Goal: Information Seeking & Learning: Learn about a topic

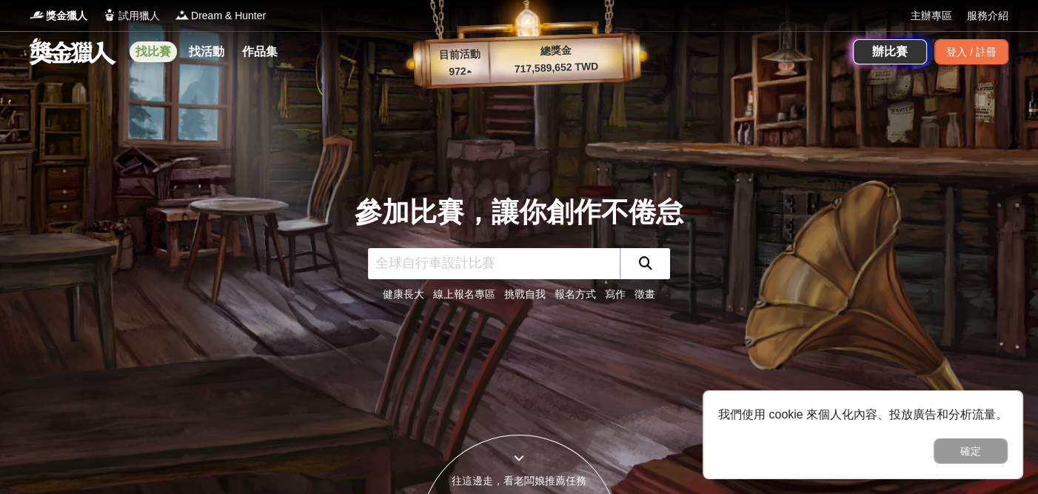
click at [162, 50] on link "找比賽" at bounding box center [153, 51] width 47 height 21
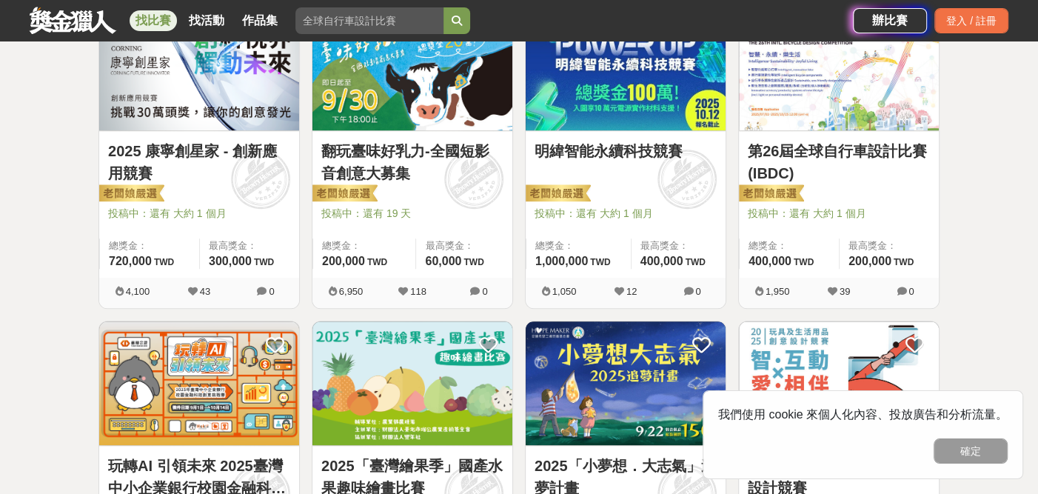
scroll to position [1036, 0]
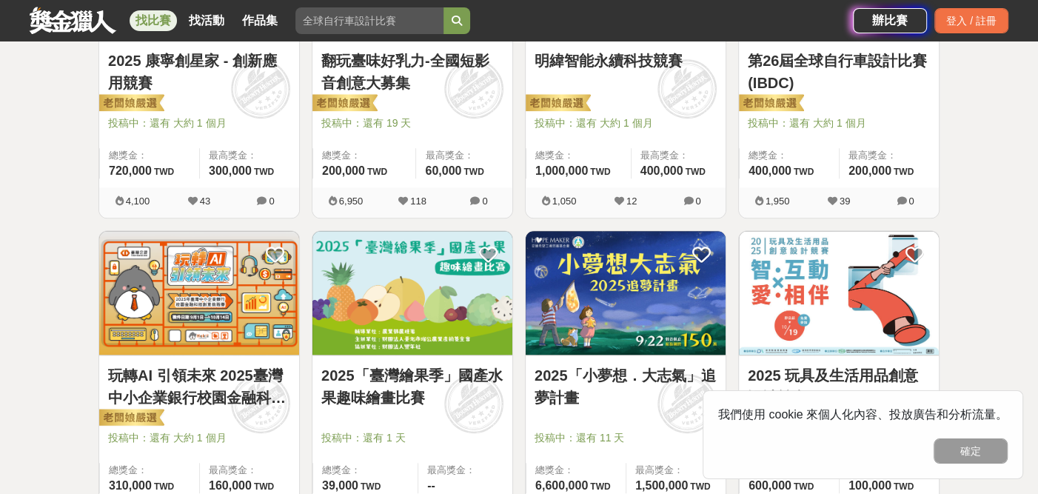
click at [643, 367] on link "2025「小夢想．大志氣」追夢計畫" at bounding box center [625, 386] width 182 height 44
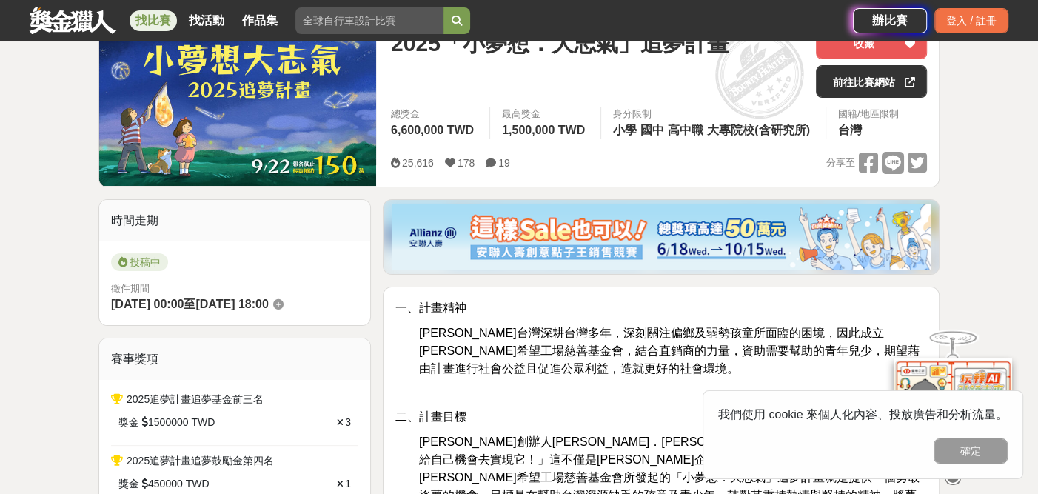
scroll to position [222, 0]
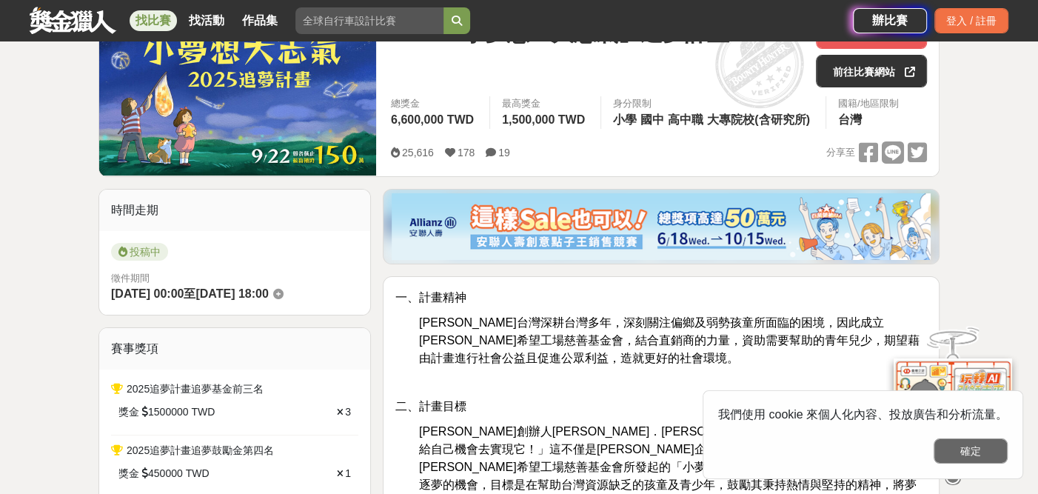
click at [979, 445] on button "確定" at bounding box center [970, 450] width 74 height 25
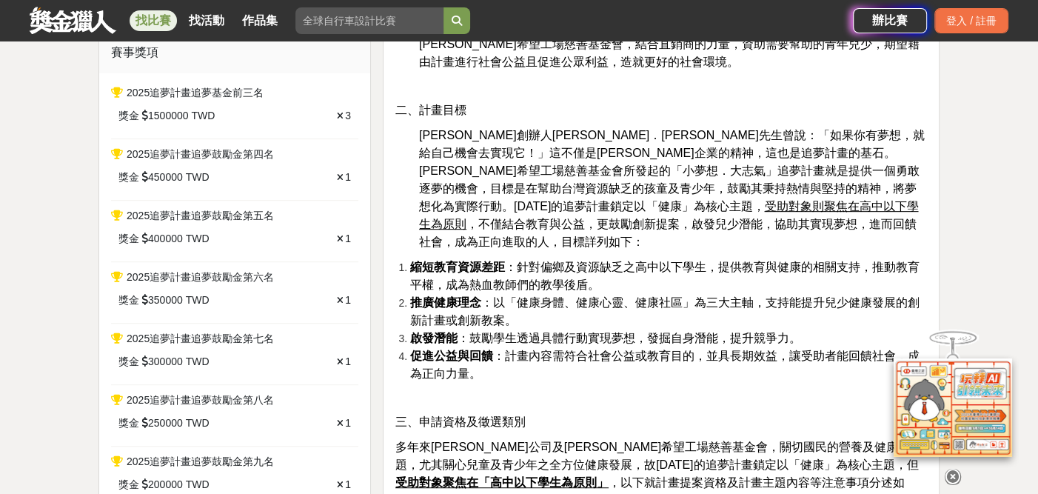
scroll to position [666, 0]
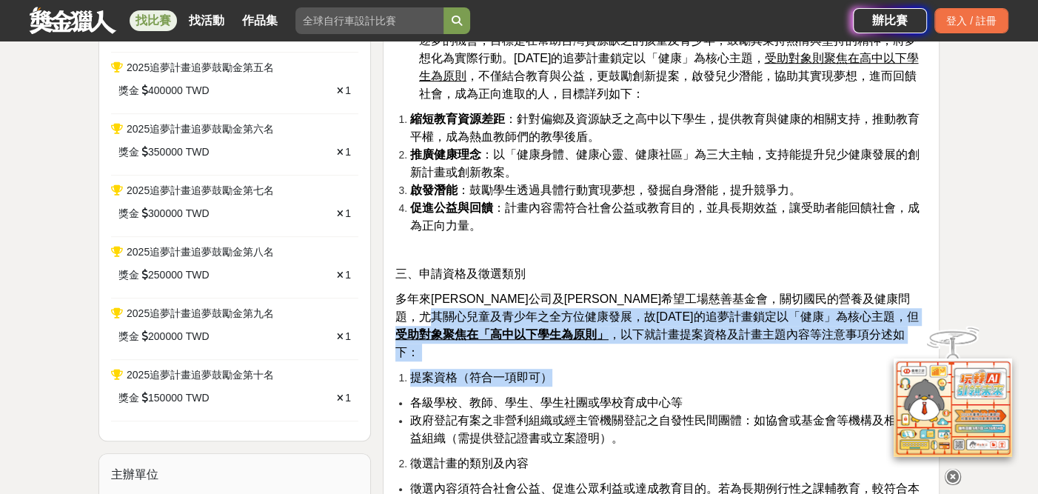
drag, startPoint x: 520, startPoint y: 292, endPoint x: 601, endPoint y: 336, distance: 92.7
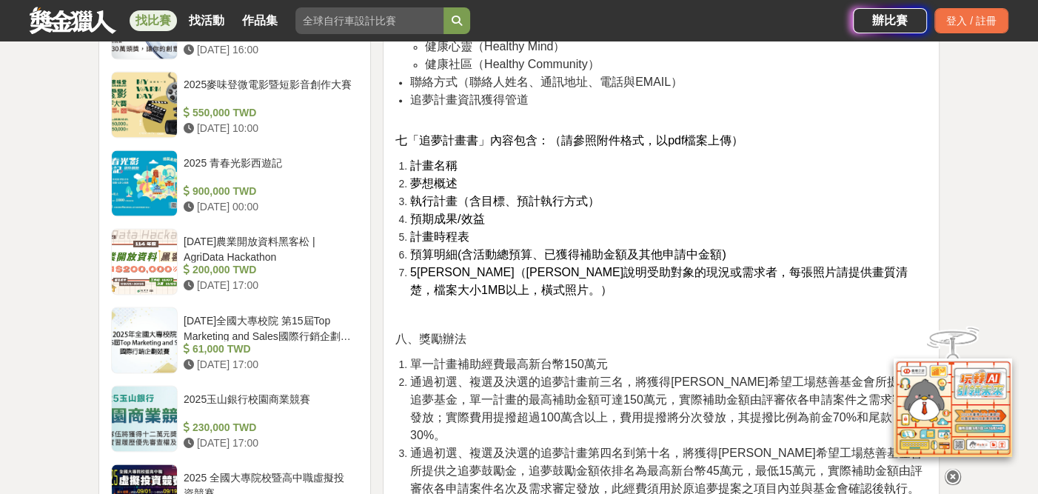
scroll to position [1850, 0]
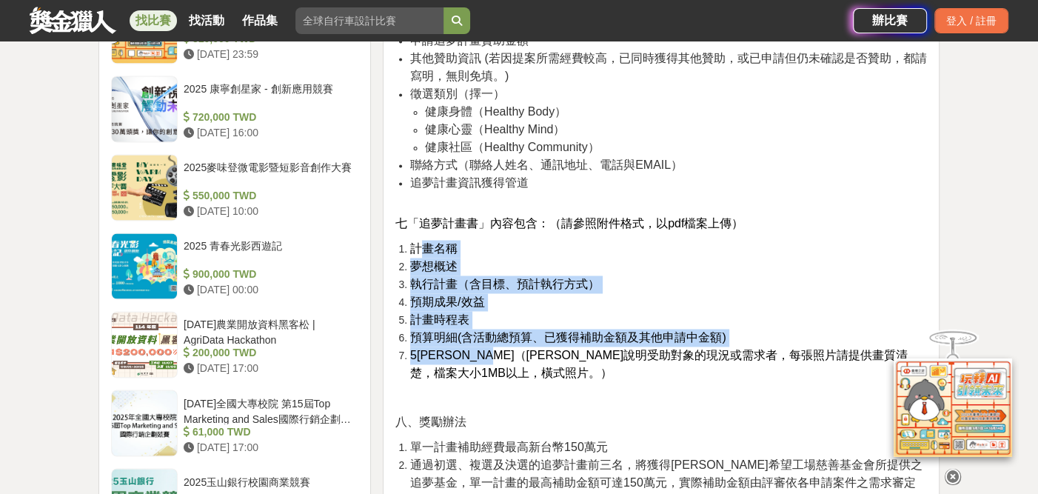
drag, startPoint x: 420, startPoint y: 208, endPoint x: 537, endPoint y: 312, distance: 156.8
click at [537, 312] on ol "計畫名稱 夢想概述 執行計畫（含目標、預計執行方式） 預期成果/效益 計畫時程表 預算明細(含活動總預算、已獲得補助金額及其他申請中金額) 5張照片（可輔助說…" at bounding box center [660, 311] width 531 height 142
click at [537, 349] on span "5[PERSON_NAME]（[PERSON_NAME]說明受助對象的現況或需求者，每張照片請提供畫質清楚，檔案大小1MB以上，橫式照片。）" at bounding box center [658, 364] width 497 height 30
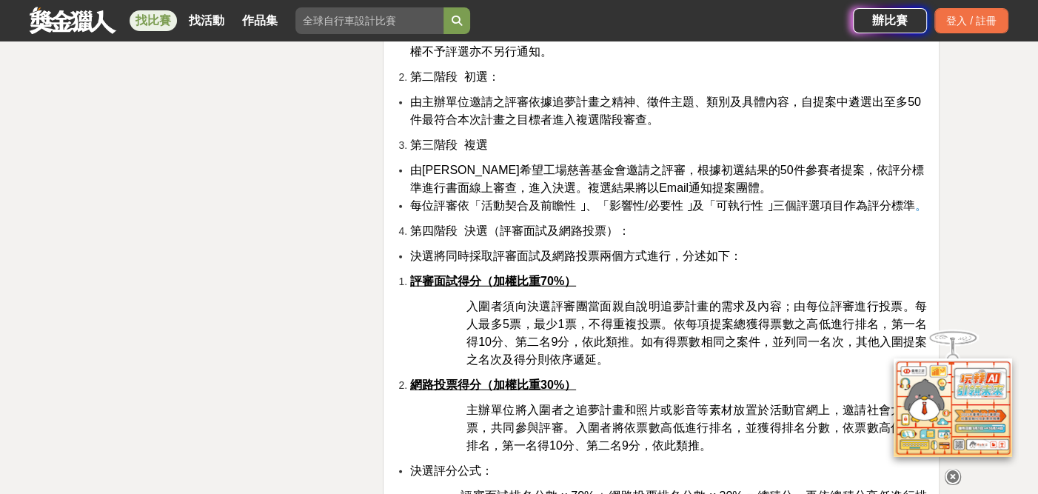
scroll to position [3182, 0]
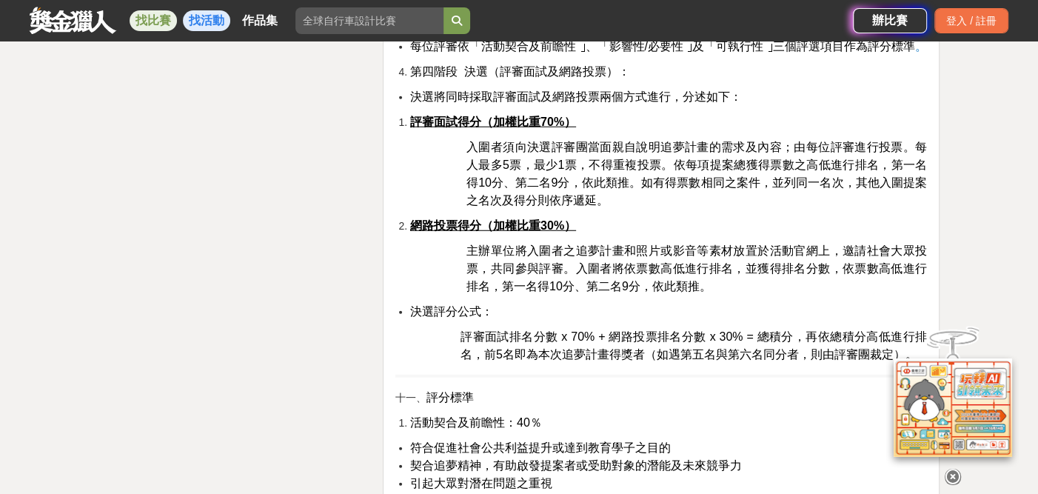
click at [205, 27] on link "找活動" at bounding box center [206, 20] width 47 height 21
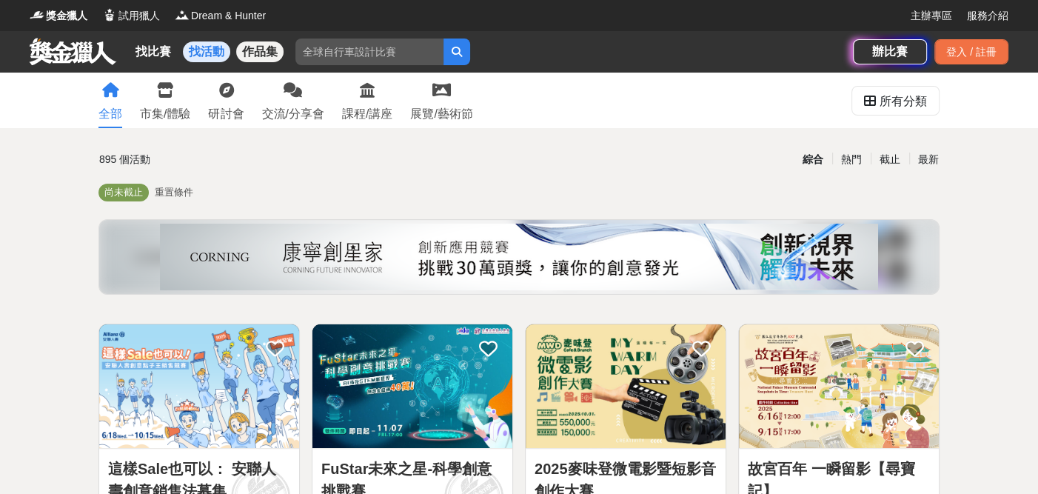
click at [260, 50] on link "作品集" at bounding box center [259, 51] width 47 height 21
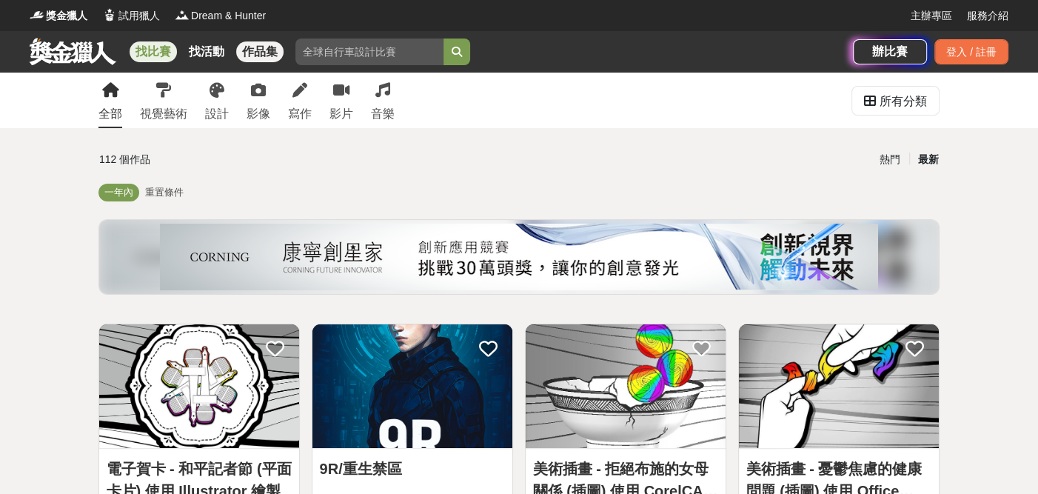
click at [156, 49] on link "找比賽" at bounding box center [153, 51] width 47 height 21
